Goal: Communication & Community: Participate in discussion

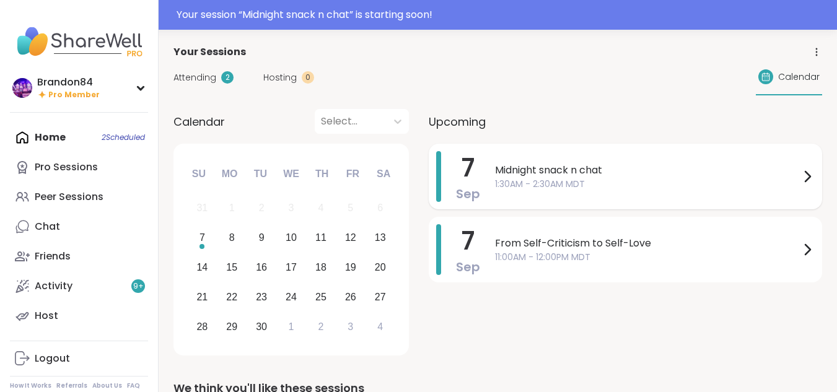
click at [609, 188] on span "1:30AM - 2:30AM MDT" at bounding box center [647, 184] width 305 height 13
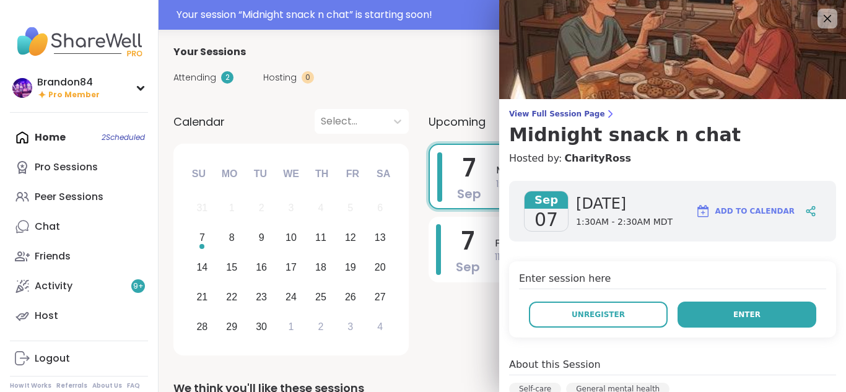
click at [759, 315] on button "Enter" at bounding box center [747, 315] width 139 height 26
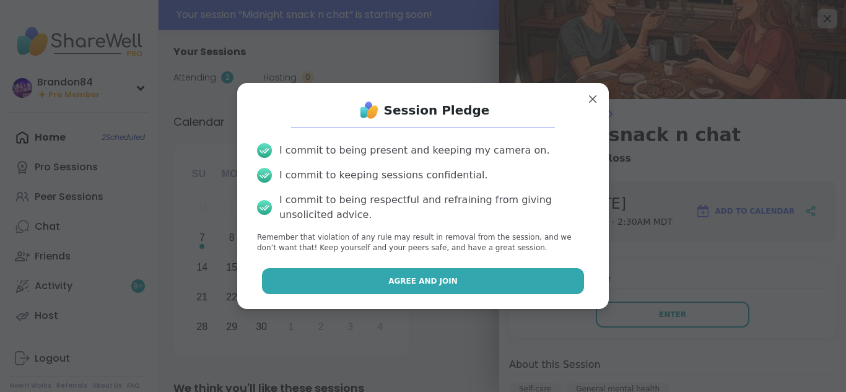
click at [424, 281] on span "Agree and Join" at bounding box center [423, 281] width 69 height 11
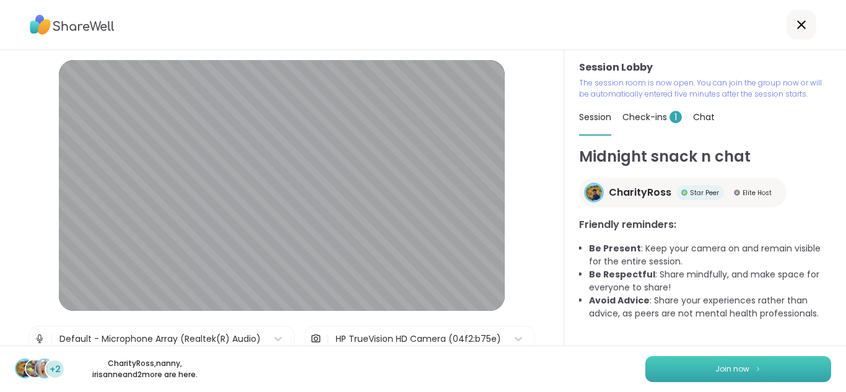
click at [717, 366] on span "Join now" at bounding box center [733, 369] width 34 height 11
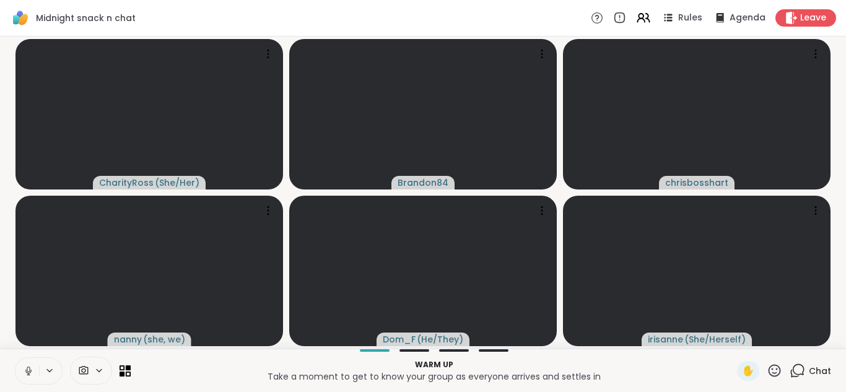
click at [27, 372] on icon at bounding box center [28, 371] width 11 height 11
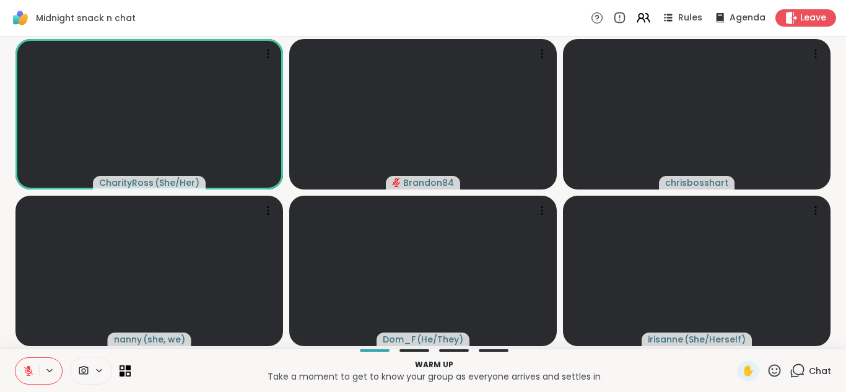
click at [27, 372] on icon at bounding box center [28, 371] width 11 height 11
click at [15, 358] on button at bounding box center [27, 371] width 24 height 26
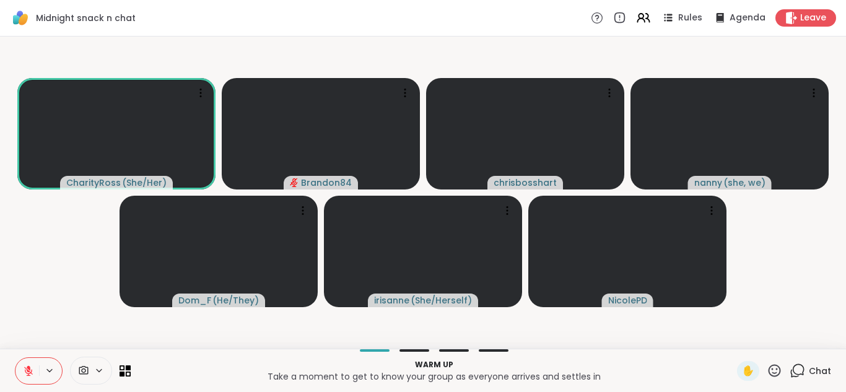
click at [28, 372] on icon at bounding box center [28, 371] width 11 height 11
click at [15, 358] on button at bounding box center [27, 371] width 24 height 26
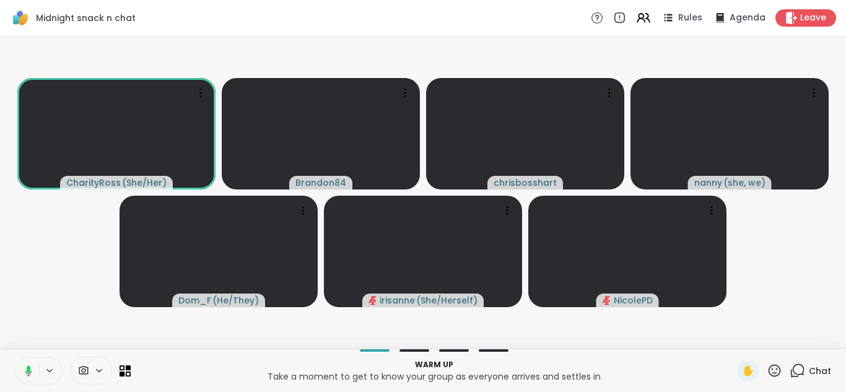
click at [14, 358] on button at bounding box center [26, 371] width 25 height 26
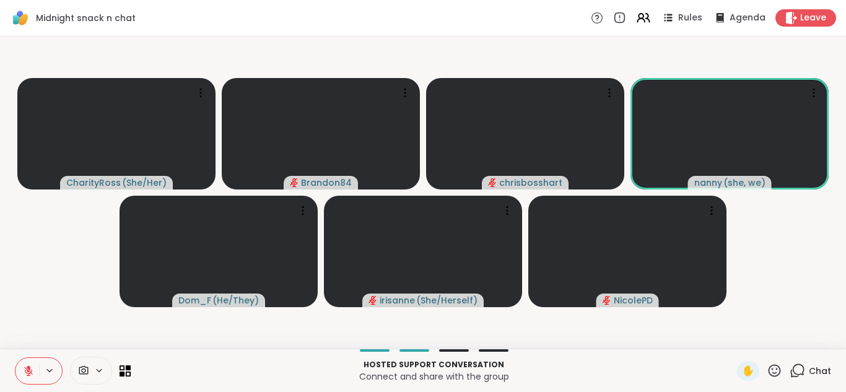
click at [28, 372] on icon at bounding box center [28, 371] width 11 height 11
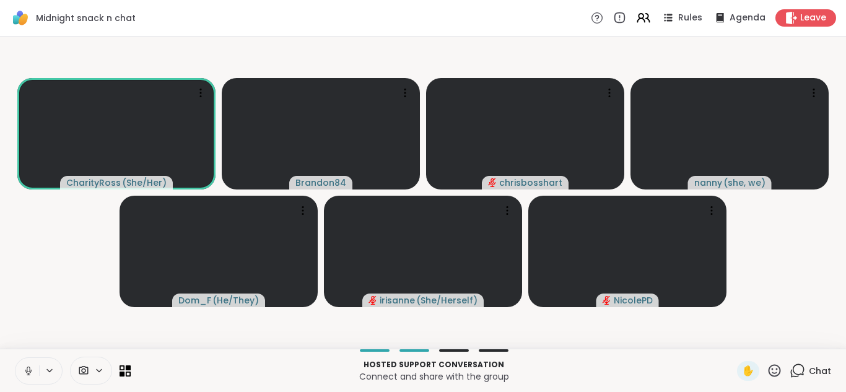
click at [15, 358] on button at bounding box center [27, 371] width 24 height 26
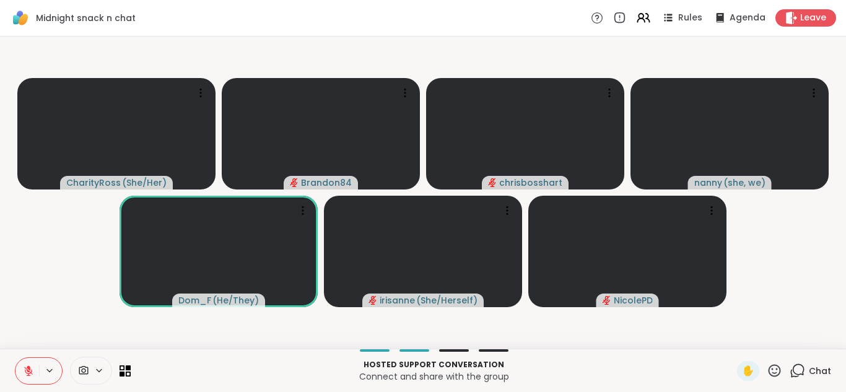
click at [15, 358] on button at bounding box center [27, 371] width 24 height 26
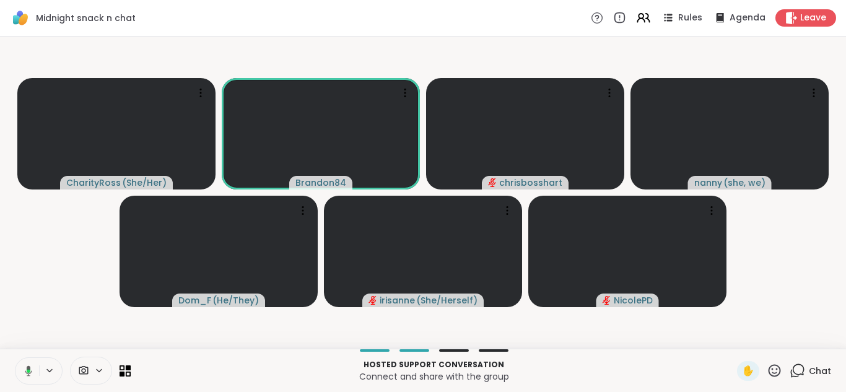
click at [14, 358] on button at bounding box center [26, 371] width 25 height 26
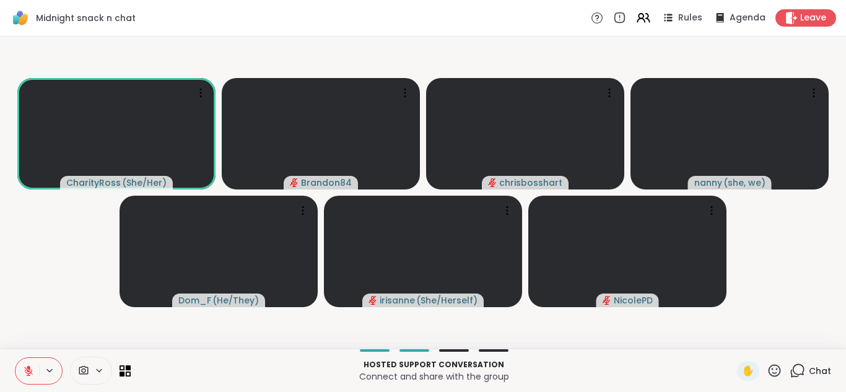
click at [793, 369] on icon at bounding box center [797, 370] width 15 height 15
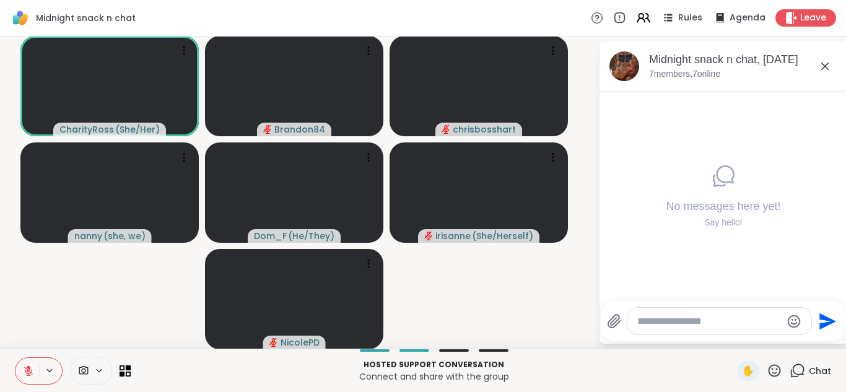
click at [675, 321] on textarea "Type your message" at bounding box center [710, 321] width 144 height 12
type textarea "****"
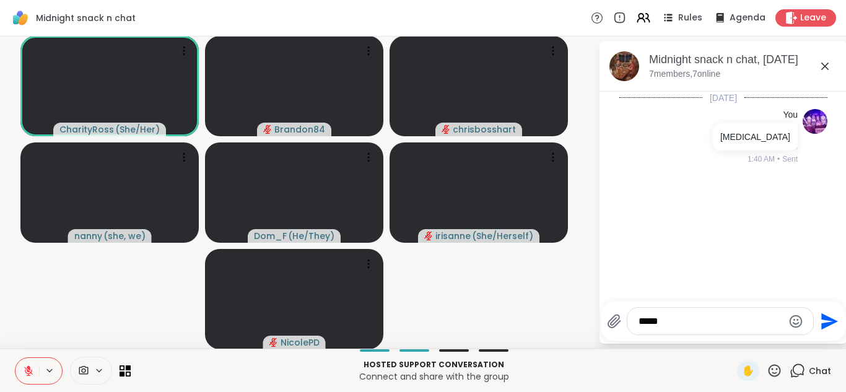
type textarea "******"
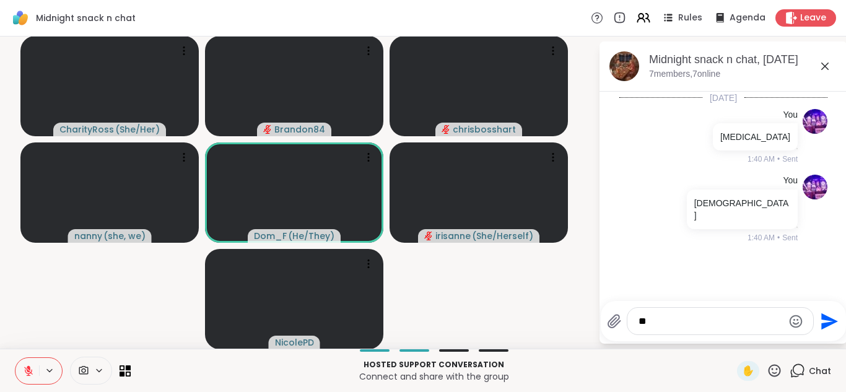
type textarea "*"
type textarea "**********"
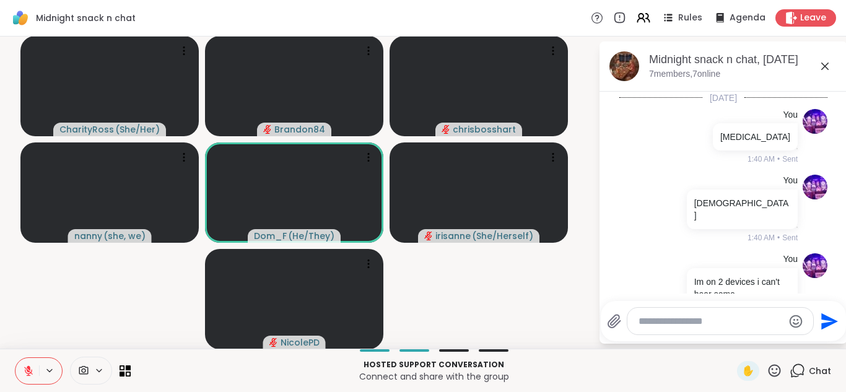
scroll to position [21, 0]
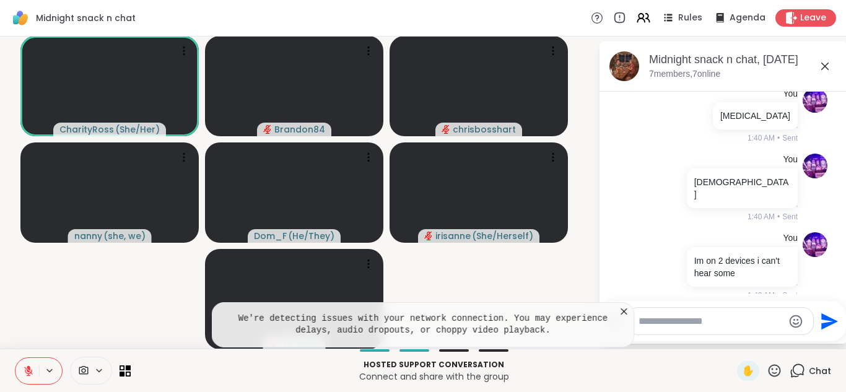
click at [22, 371] on button at bounding box center [27, 371] width 24 height 26
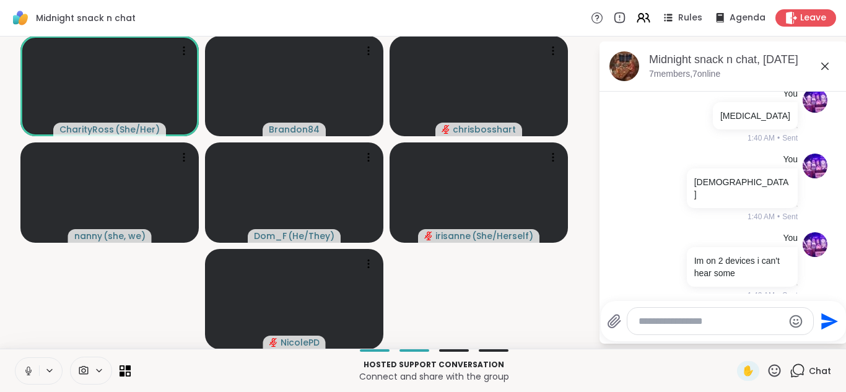
click at [15, 358] on button at bounding box center [27, 371] width 24 height 26
click at [769, 365] on icon at bounding box center [775, 370] width 12 height 12
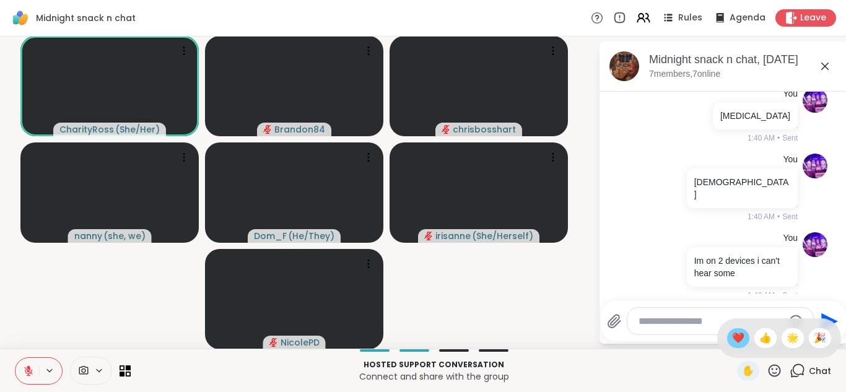
click at [732, 337] on span "❤️" at bounding box center [738, 338] width 12 height 15
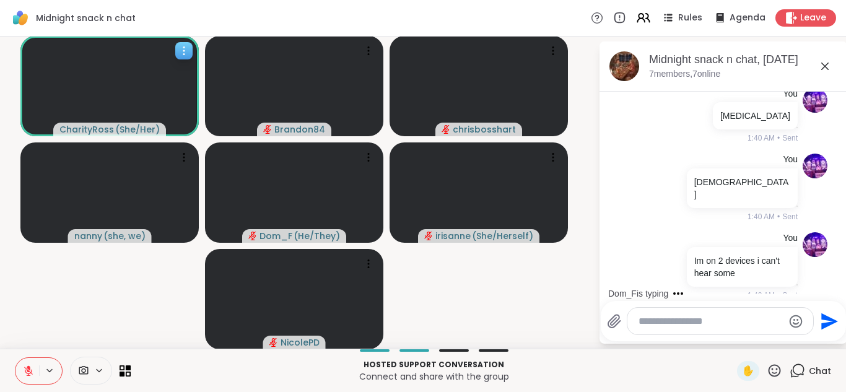
click at [189, 53] on icon at bounding box center [184, 51] width 12 height 12
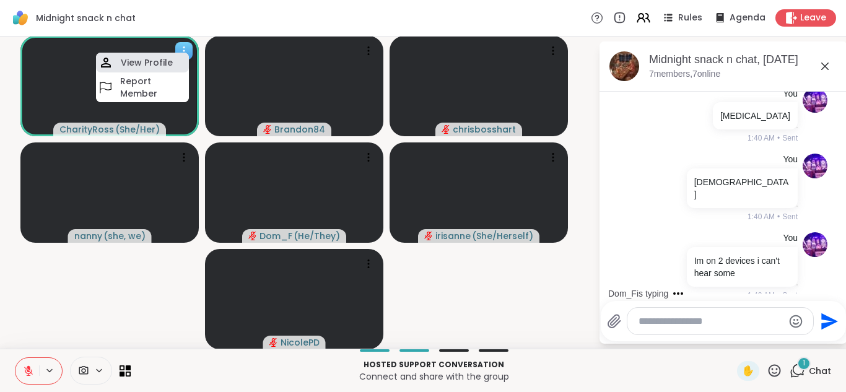
click at [149, 61] on h4 "View Profile" at bounding box center [147, 62] width 52 height 12
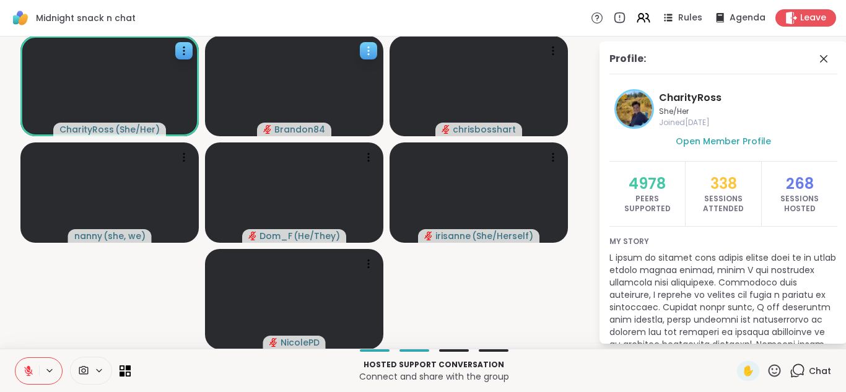
click at [376, 44] on div at bounding box center [368, 50] width 17 height 17
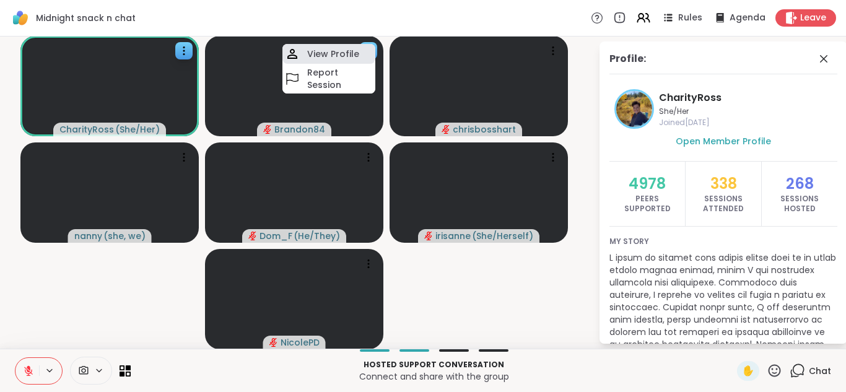
click at [337, 52] on h4 "View Profile" at bounding box center [333, 54] width 52 height 12
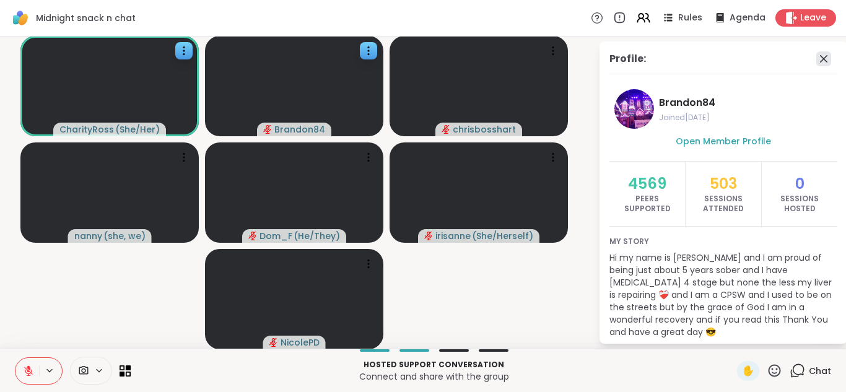
click at [817, 57] on icon at bounding box center [824, 58] width 15 height 15
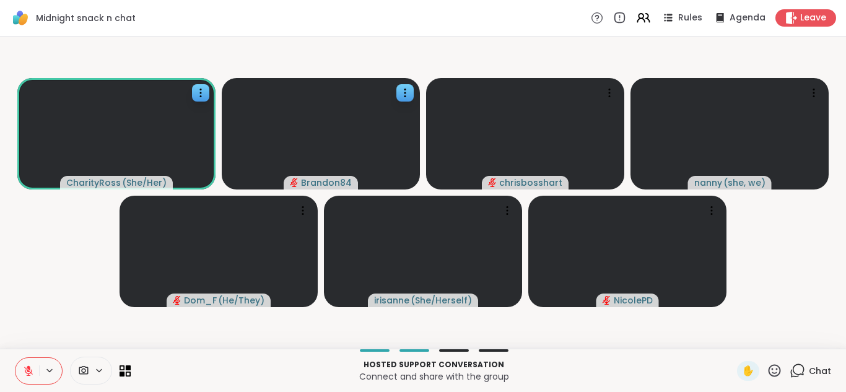
click at [768, 372] on icon at bounding box center [774, 370] width 15 height 15
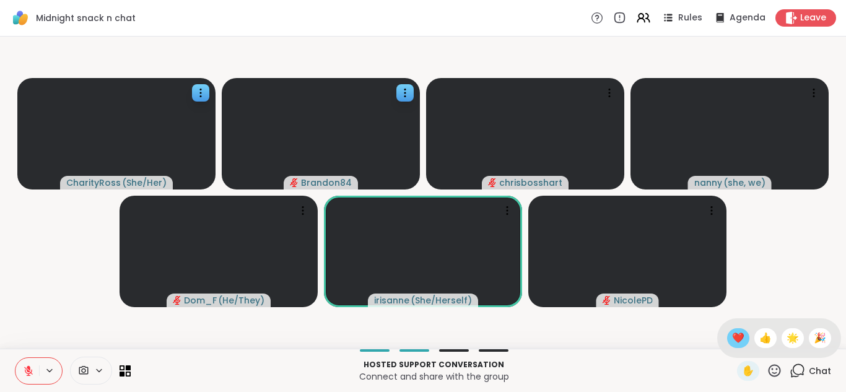
click at [732, 336] on span "❤️" at bounding box center [738, 338] width 12 height 15
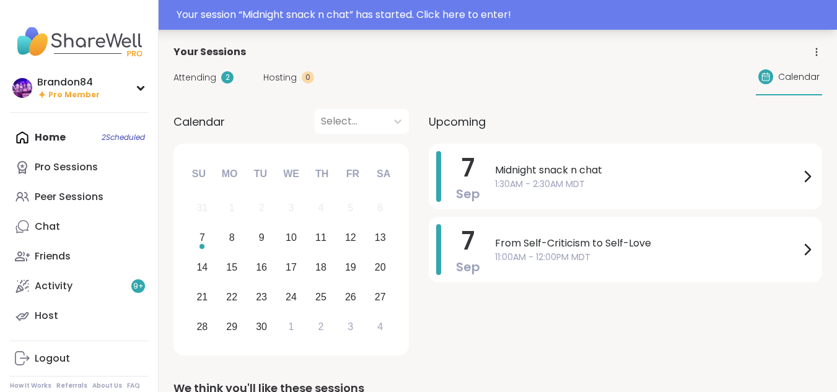
click at [349, 11] on div "Your session “ Midnight snack n chat ” has started. Click here to enter!" at bounding box center [503, 14] width 653 height 15
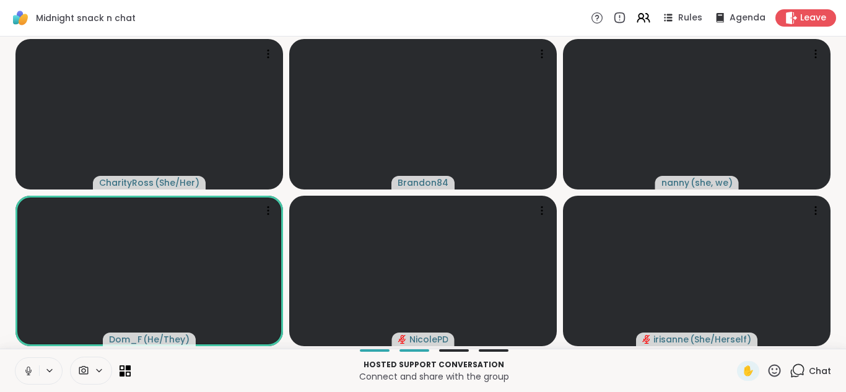
click at [25, 369] on icon at bounding box center [28, 371] width 11 height 11
click at [793, 377] on icon at bounding box center [797, 370] width 15 height 15
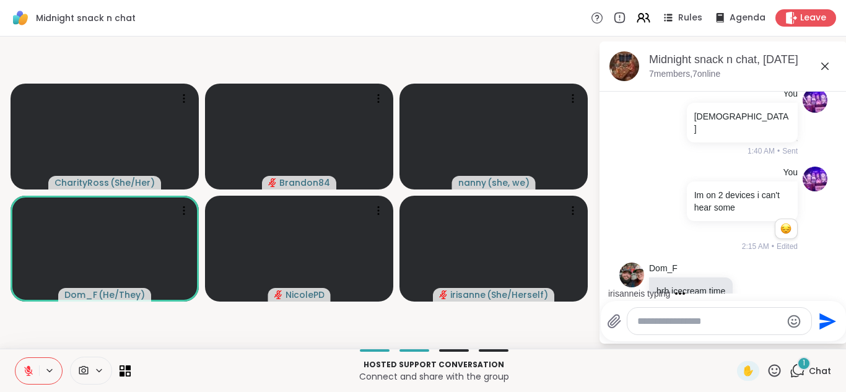
scroll to position [265, 0]
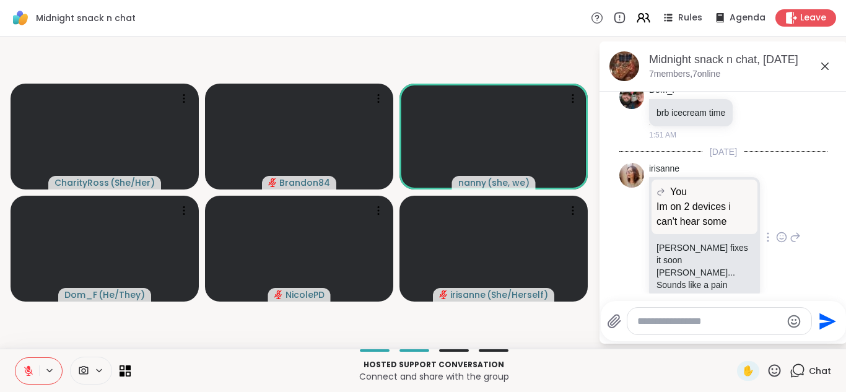
click at [776, 231] on icon at bounding box center [781, 237] width 11 height 12
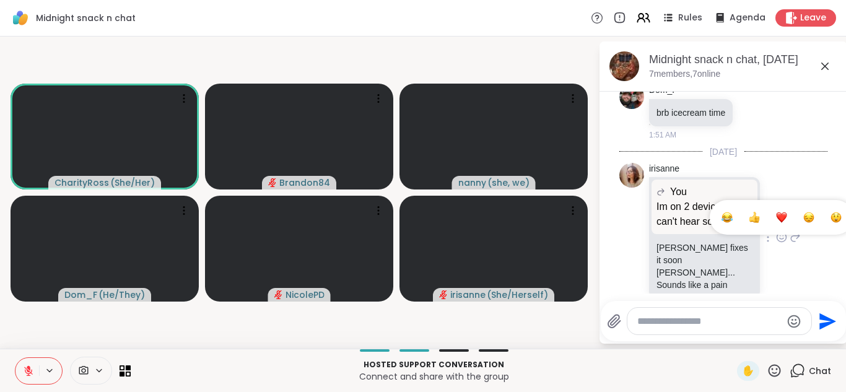
click at [776, 212] on div "Select Reaction: Heart" at bounding box center [781, 217] width 11 height 11
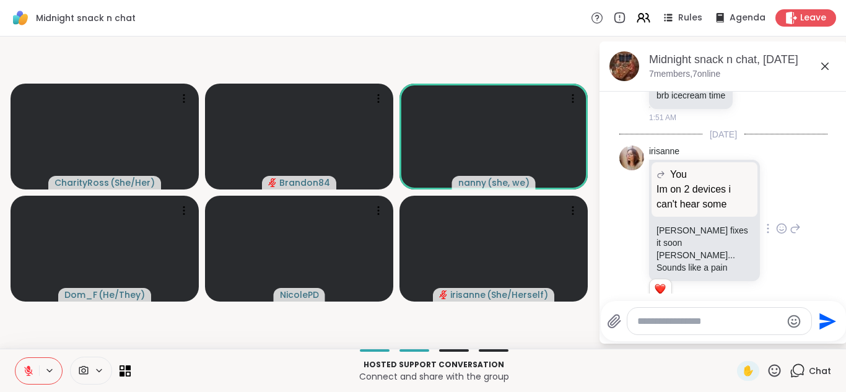
click at [790, 221] on icon at bounding box center [795, 228] width 11 height 15
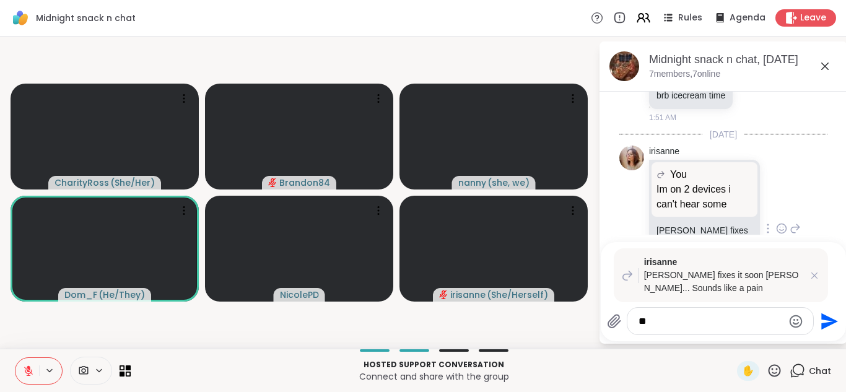
type textarea "*"
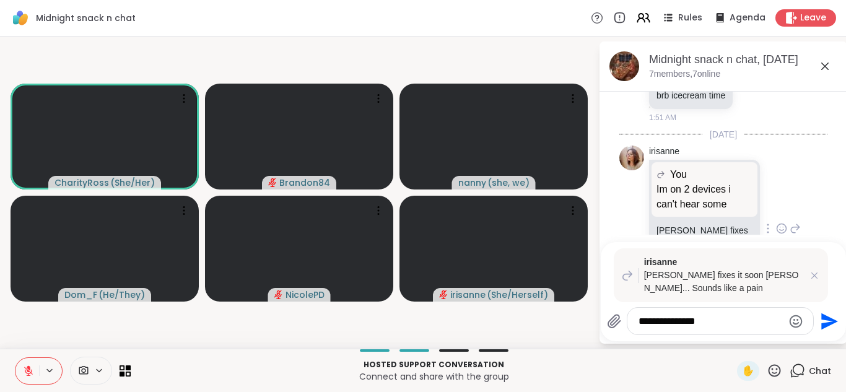
type textarea "**********"
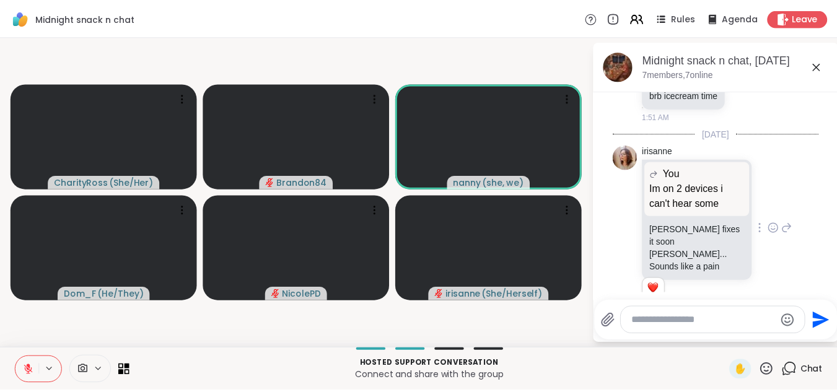
scroll to position [421, 0]
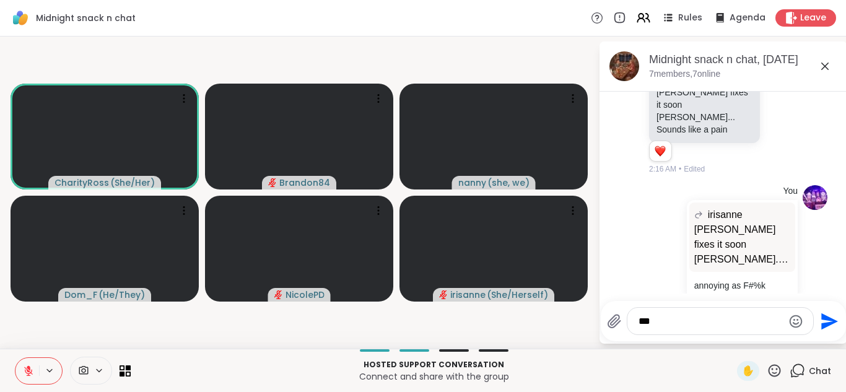
type textarea "*"
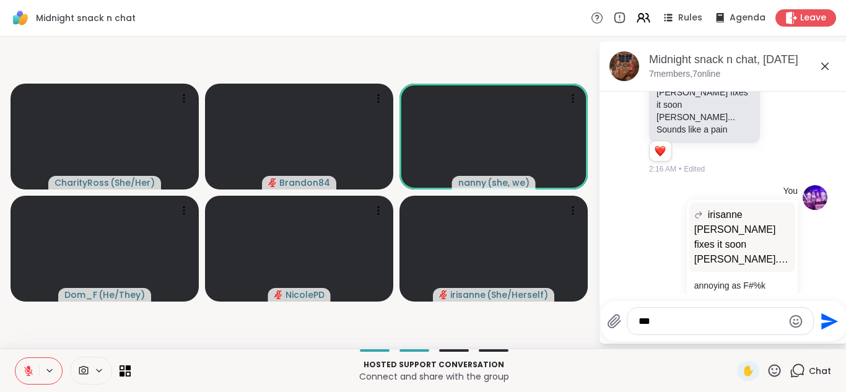
type textarea "*"
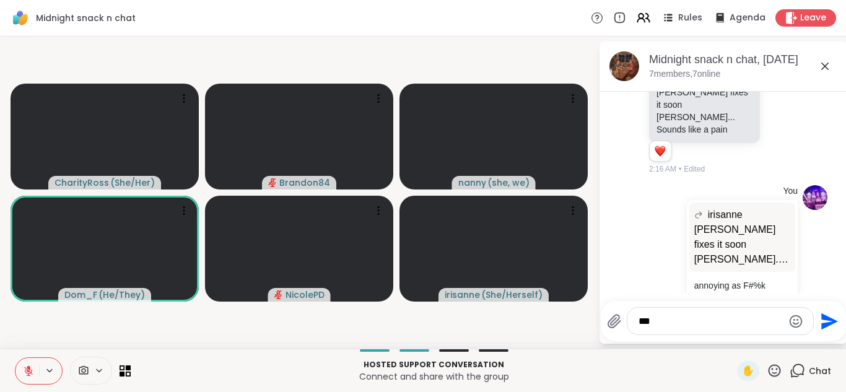
type textarea "*"
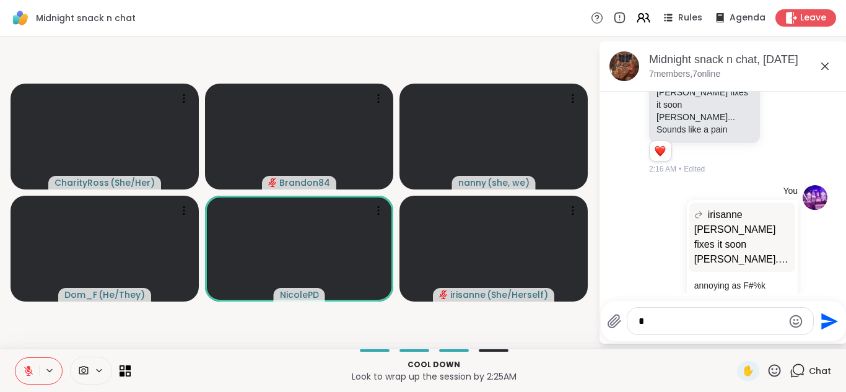
click at [651, 323] on textarea "Type your message" at bounding box center [711, 321] width 144 height 12
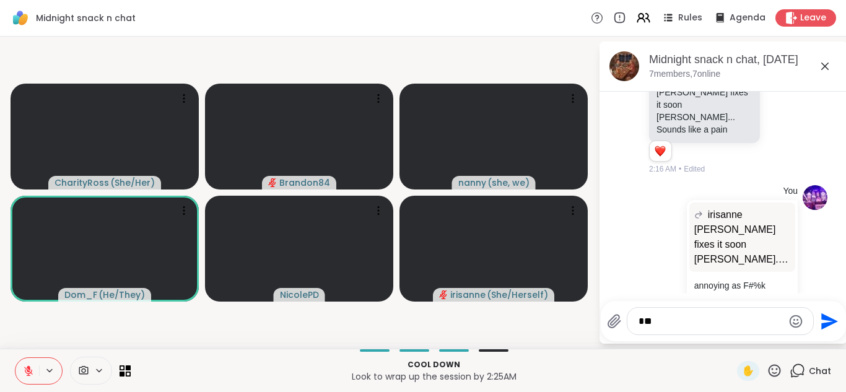
type textarea "*"
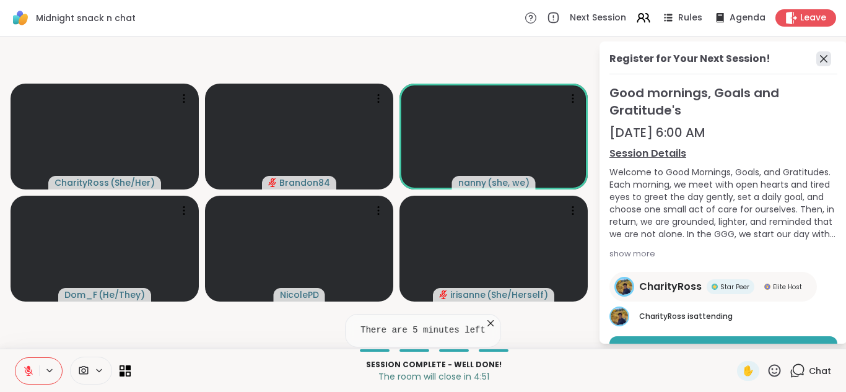
click at [819, 61] on icon at bounding box center [824, 58] width 15 height 15
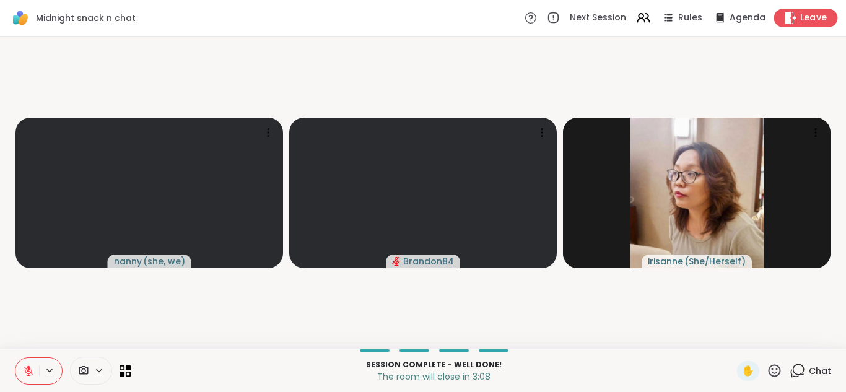
click at [801, 15] on span "Leave" at bounding box center [814, 18] width 27 height 13
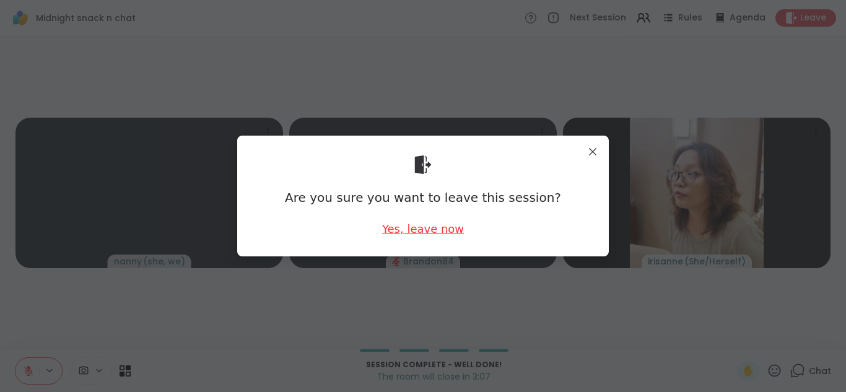
click at [413, 226] on div "Yes, leave now" at bounding box center [423, 228] width 82 height 15
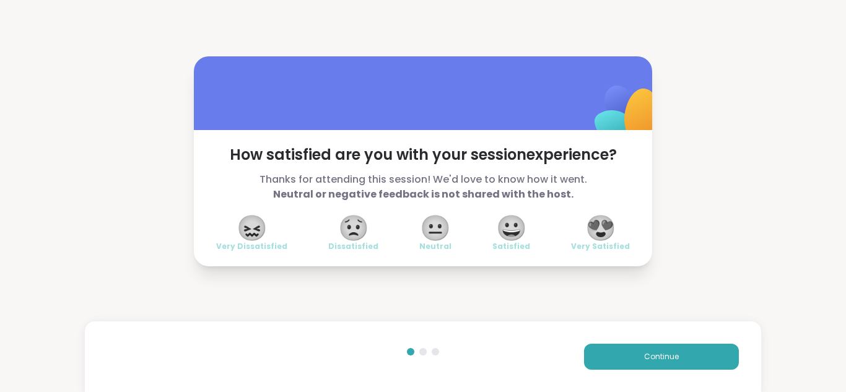
click at [591, 221] on span "😍" at bounding box center [601, 228] width 31 height 22
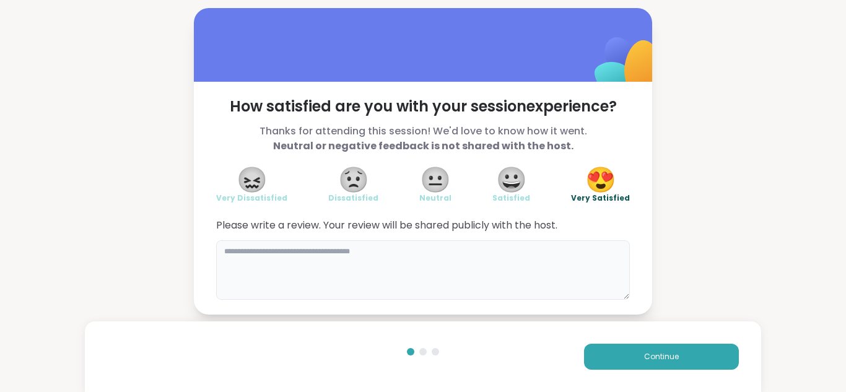
click at [362, 267] on textarea at bounding box center [423, 269] width 414 height 59
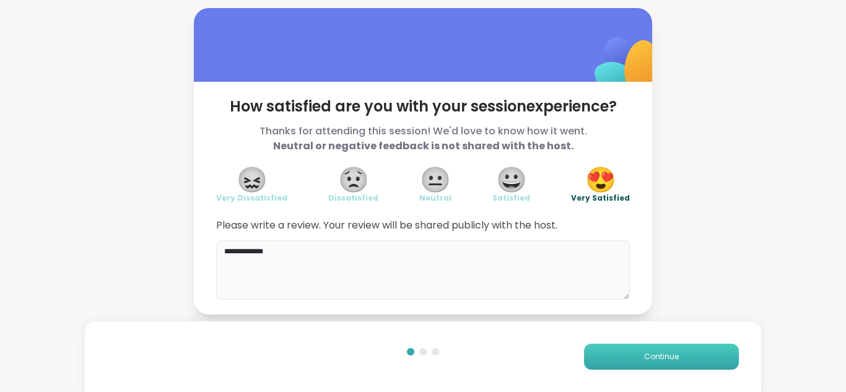
type textarea "**********"
click at [723, 361] on button "Continue" at bounding box center [661, 357] width 155 height 26
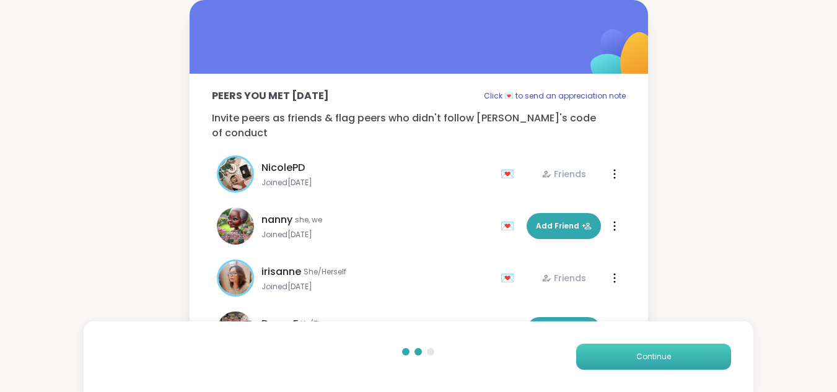
click at [723, 361] on button "Continue" at bounding box center [653, 357] width 155 height 26
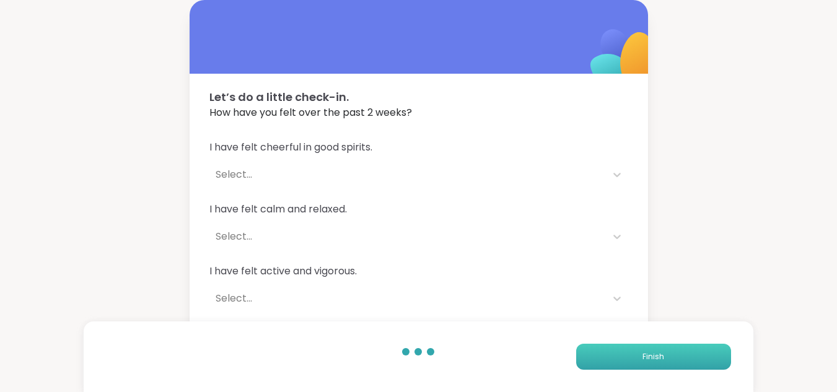
click at [691, 364] on button "Finish" at bounding box center [653, 357] width 155 height 26
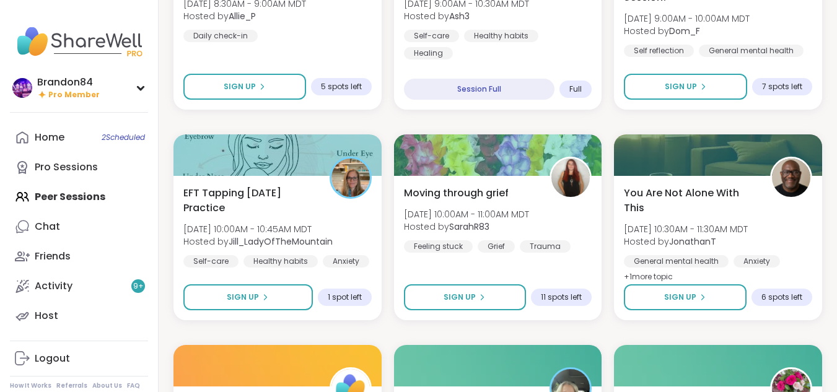
scroll to position [586, 0]
